Goal: Find specific page/section: Find specific page/section

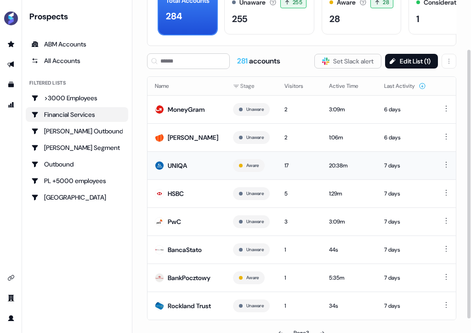
scroll to position [63, 0]
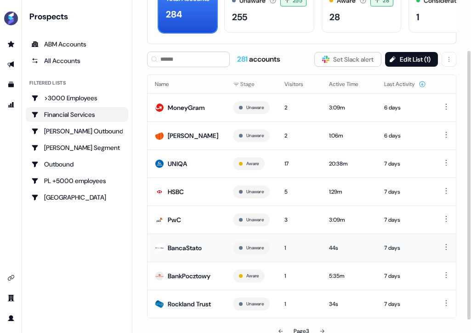
click at [195, 246] on div "BancaStato" at bounding box center [185, 247] width 34 height 9
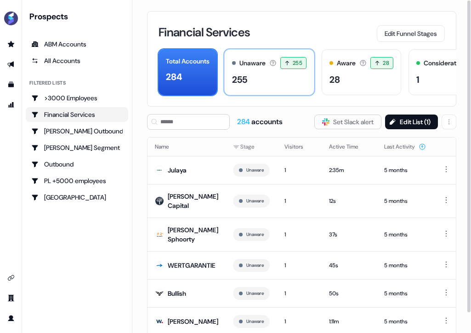
click at [266, 80] on div "255" at bounding box center [269, 80] width 75 height 14
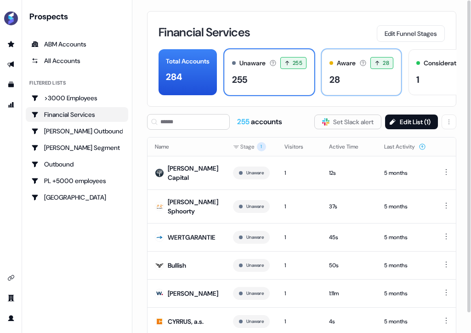
click at [367, 86] on div "Aware Accounts with 5+ minutes of usage or significant LinkedIn ad engagement! …" at bounding box center [362, 72] width 80 height 46
